Goal: Information Seeking & Learning: Learn about a topic

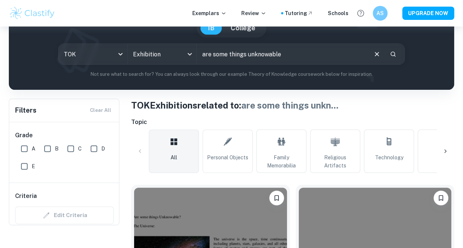
scroll to position [56, 0]
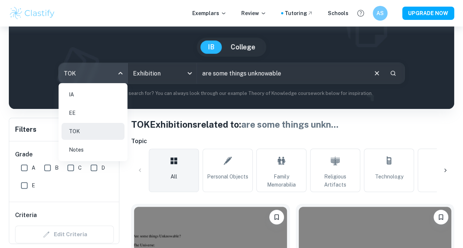
click at [114, 78] on body "We value your privacy We use cookies to enhance your browsing experience, serve…" at bounding box center [231, 95] width 463 height 248
click at [82, 88] on li "IA" at bounding box center [93, 94] width 63 height 17
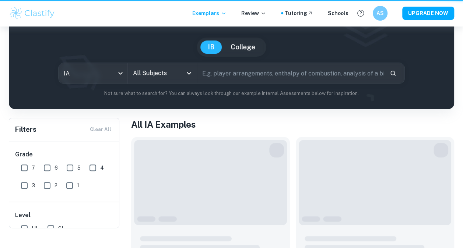
click at [158, 70] on div "IB IA examples for all subjects Type a search phrase to find the most relevant …" at bounding box center [232, 47] width 434 height 100
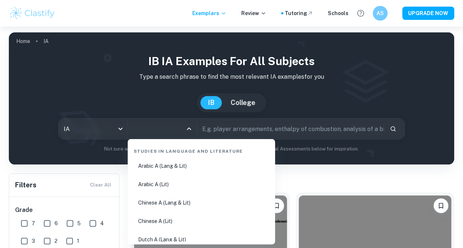
click at [152, 131] on input "All Subjects" at bounding box center [156, 129] width 51 height 14
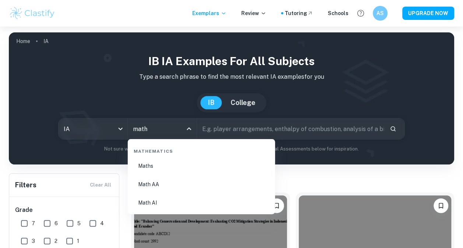
click at [144, 202] on li "Math AI" at bounding box center [202, 203] width 142 height 17
type input "Math AI"
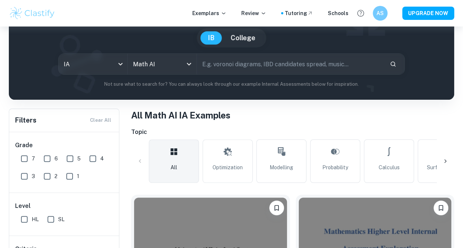
scroll to position [138, 0]
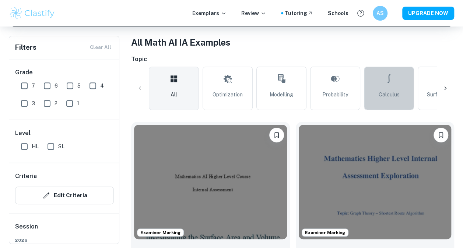
click at [396, 91] on span "Calculus" at bounding box center [389, 95] width 21 height 8
type input "Calculus"
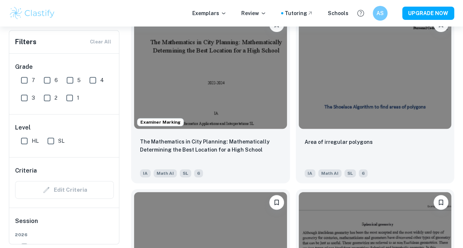
scroll to position [1495, 0]
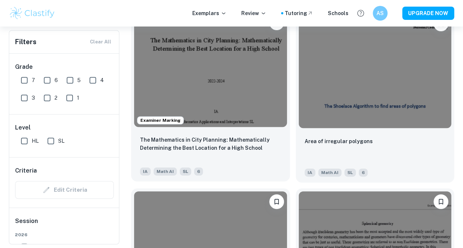
click at [237, 117] on img at bounding box center [210, 70] width 153 height 115
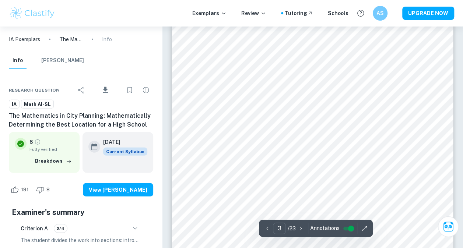
scroll to position [915, 0]
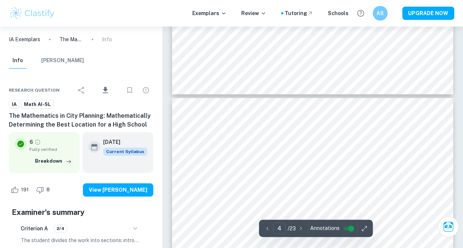
type input "5"
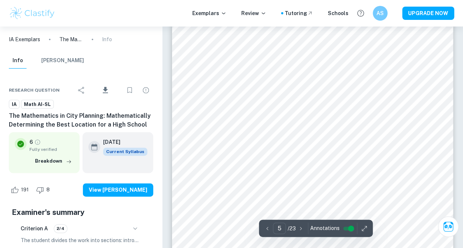
scroll to position [1768, 0]
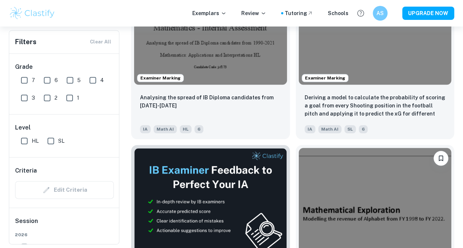
scroll to position [3141, 0]
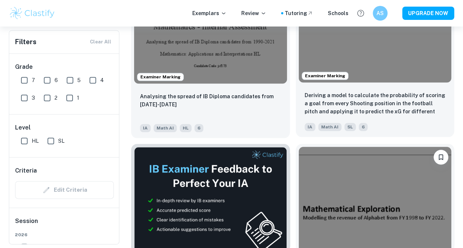
click at [444, 130] on div "IA Math AI SL 6" at bounding box center [375, 126] width 141 height 9
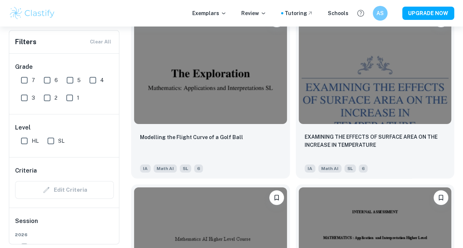
scroll to position [4169, 0]
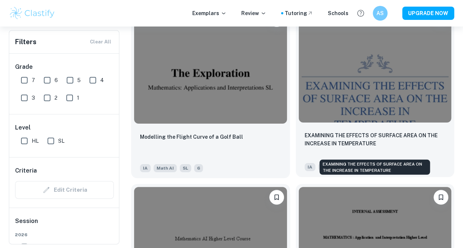
click at [315, 148] on p "EXAMINING THE EFFECTS OF SURFACE AREA ON THE INCREASE IN TEMPERATURE" at bounding box center [375, 140] width 141 height 16
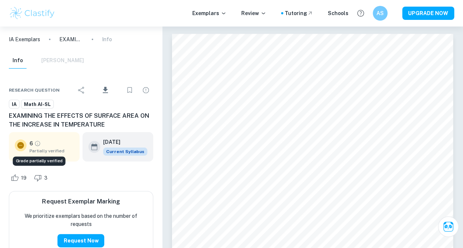
click at [37, 147] on icon "Grade partially verified" at bounding box center [37, 143] width 7 height 7
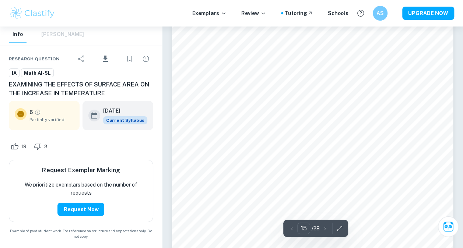
scroll to position [5344, 0]
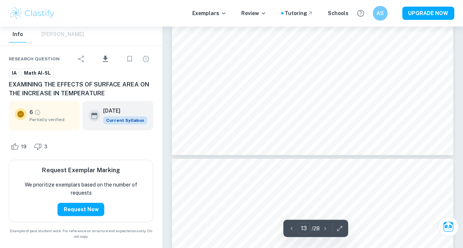
type input "12"
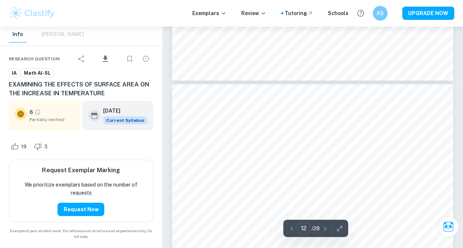
scroll to position [4127, 0]
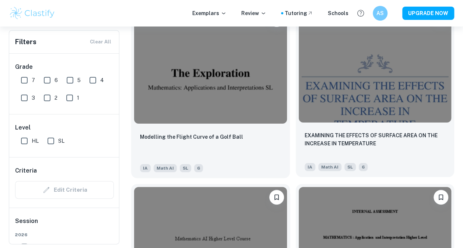
scroll to position [4158, 0]
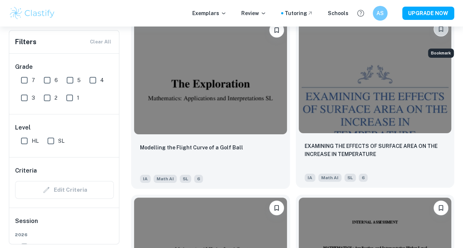
click at [441, 33] on icon "Bookmark" at bounding box center [440, 28] width 7 height 7
click at [440, 33] on icon "Bookmark" at bounding box center [440, 28] width 7 height 7
click at [439, 32] on icon "Bookmark" at bounding box center [441, 30] width 4 height 6
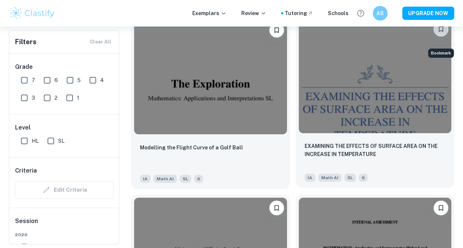
click at [439, 32] on icon "Bookmark" at bounding box center [441, 30] width 4 height 6
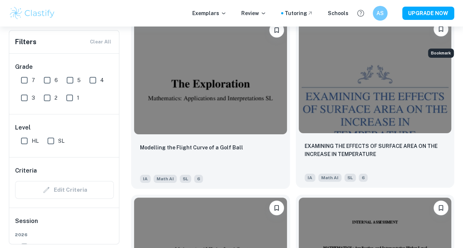
click at [439, 32] on icon "Bookmark" at bounding box center [441, 30] width 4 height 6
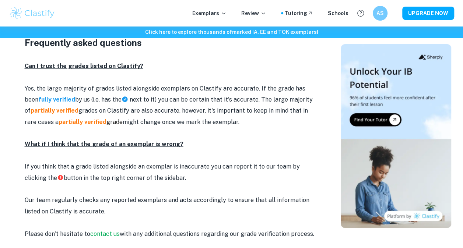
scroll to position [935, 0]
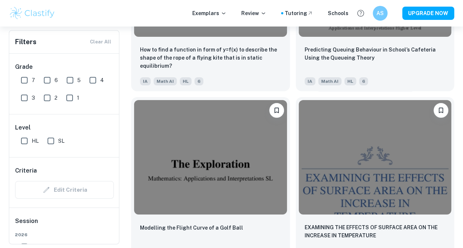
scroll to position [4078, 0]
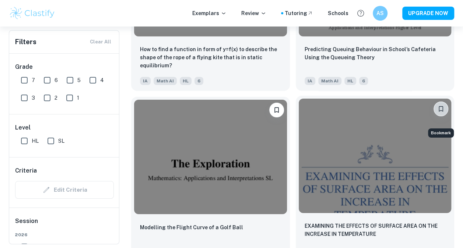
click at [439, 113] on icon "Bookmark" at bounding box center [440, 108] width 7 height 7
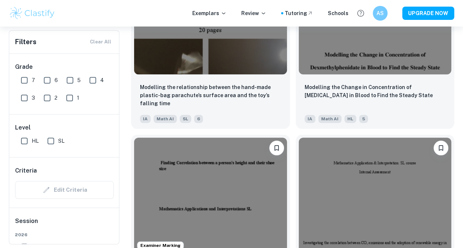
scroll to position [5821, 0]
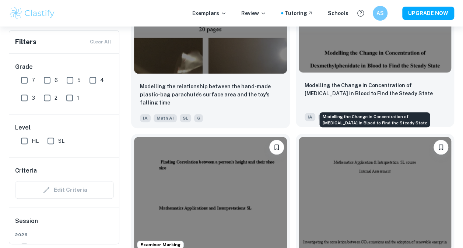
click at [354, 97] on p "Modelling the Change in Concentration of [MEDICAL_DATA] in Blood to Find the St…" at bounding box center [375, 89] width 141 height 16
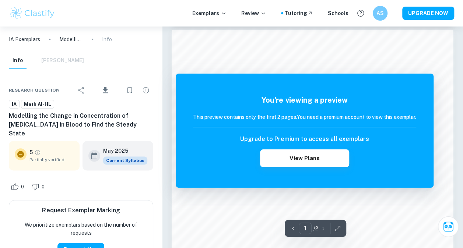
scroll to position [371, 0]
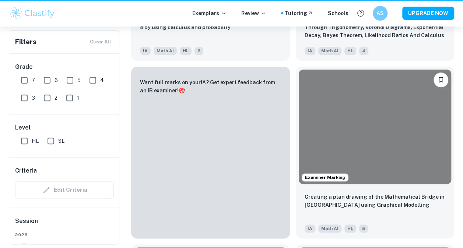
scroll to position [5821, 0]
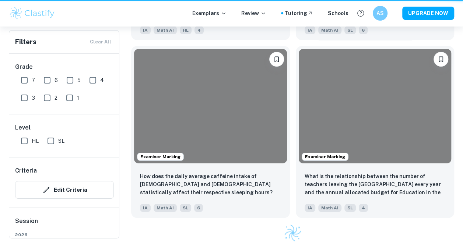
scroll to position [138, 0]
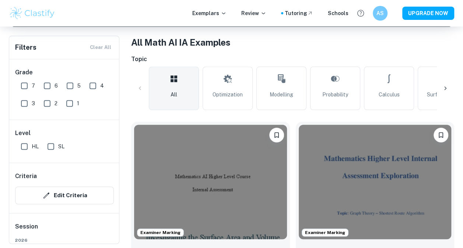
type input "Calculus"
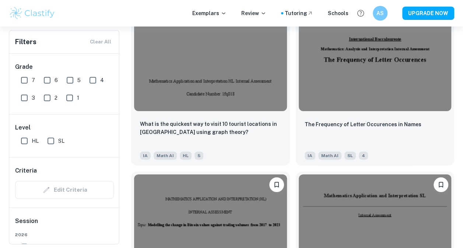
scroll to position [8274, 0]
